Goal: Transaction & Acquisition: Subscribe to service/newsletter

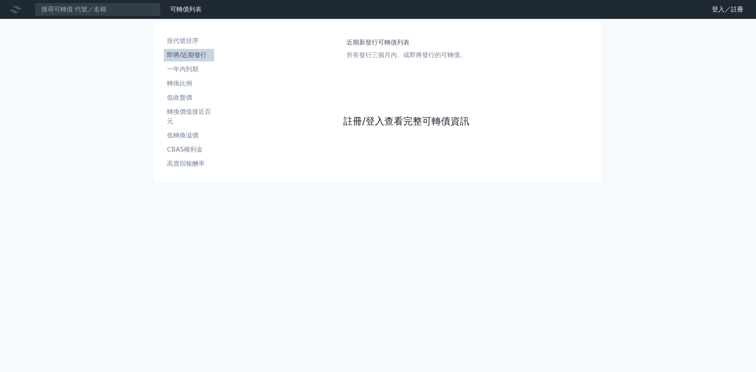
click at [390, 119] on link "註冊/登入查看完整可轉債資訊" at bounding box center [406, 121] width 126 height 13
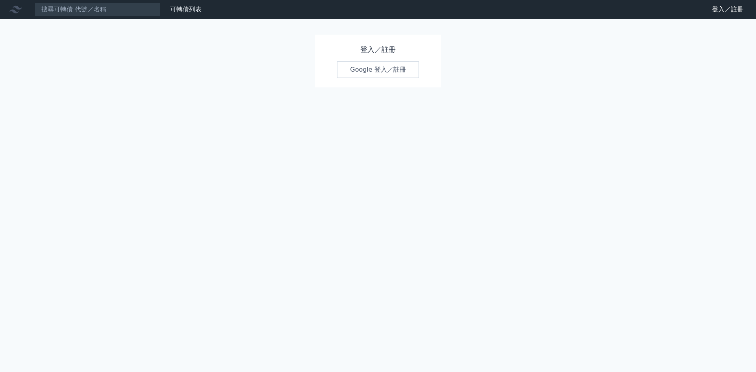
click at [381, 67] on link "Google 登入／註冊" at bounding box center [378, 69] width 82 height 17
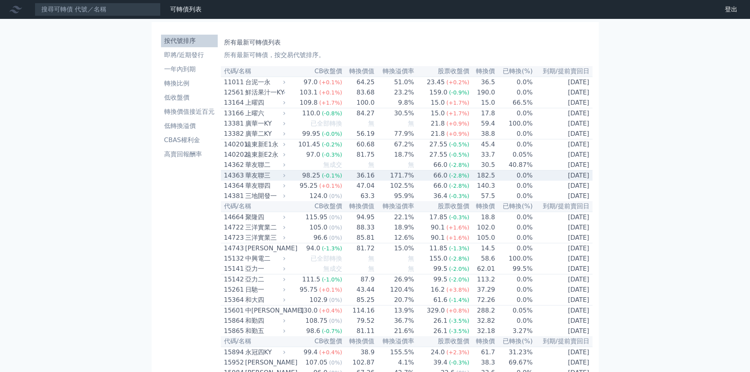
click at [250, 180] on div "華友聯三" at bounding box center [264, 175] width 39 height 9
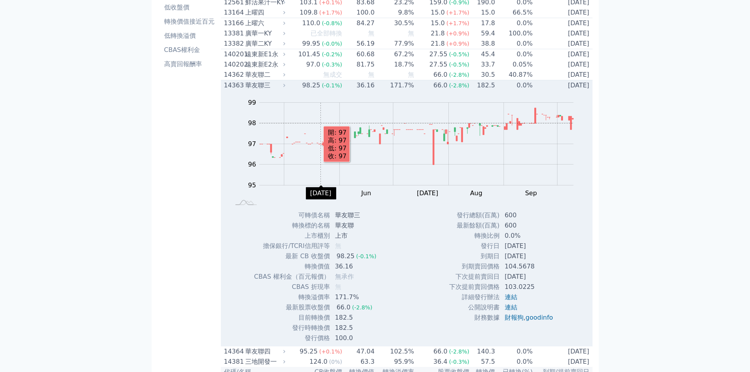
scroll to position [105, 0]
